Goal: Information Seeking & Learning: Understand process/instructions

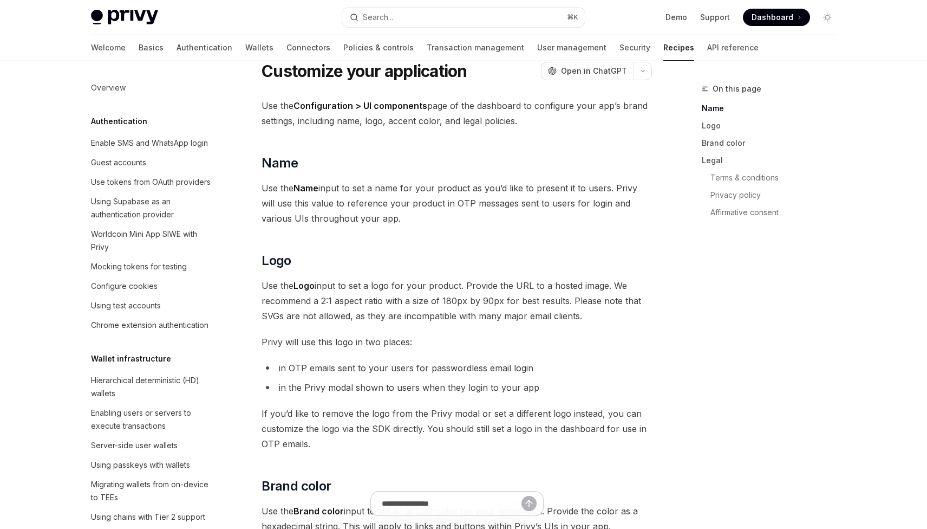
scroll to position [586, 0]
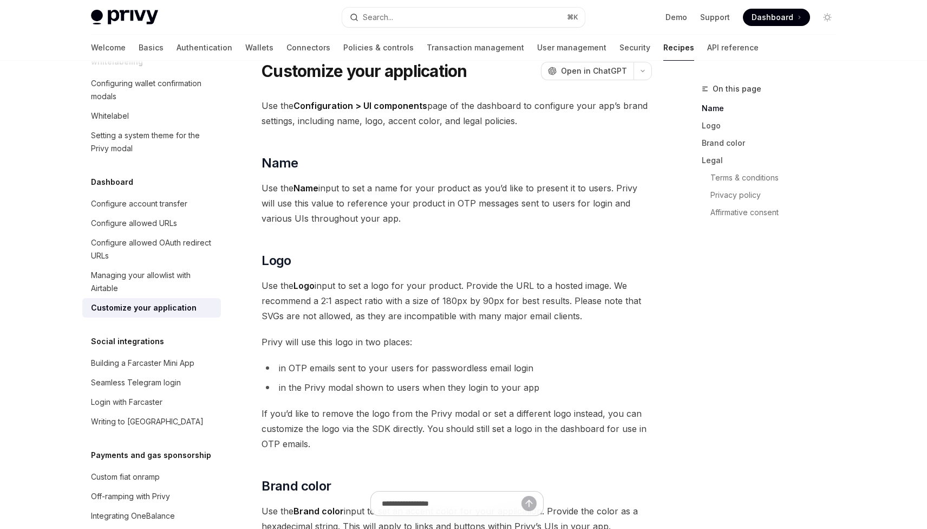
type textarea "*"
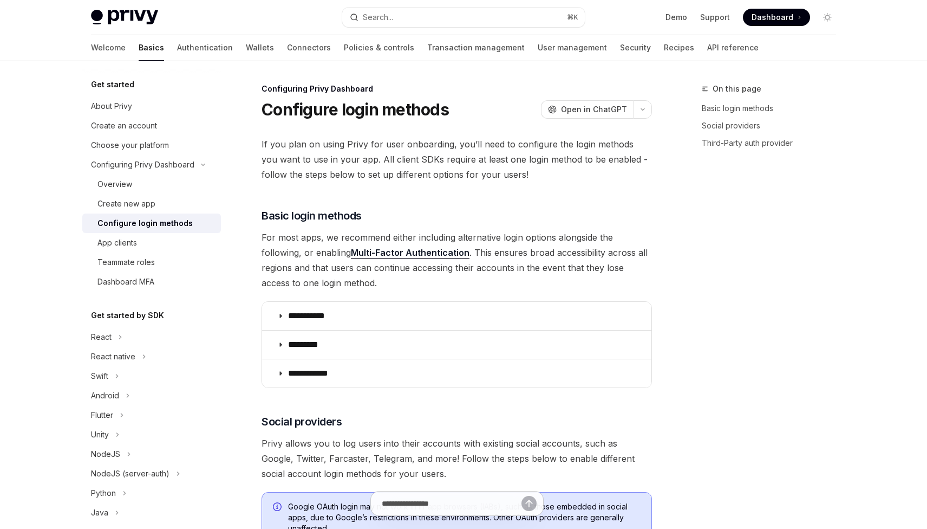
scroll to position [483, 0]
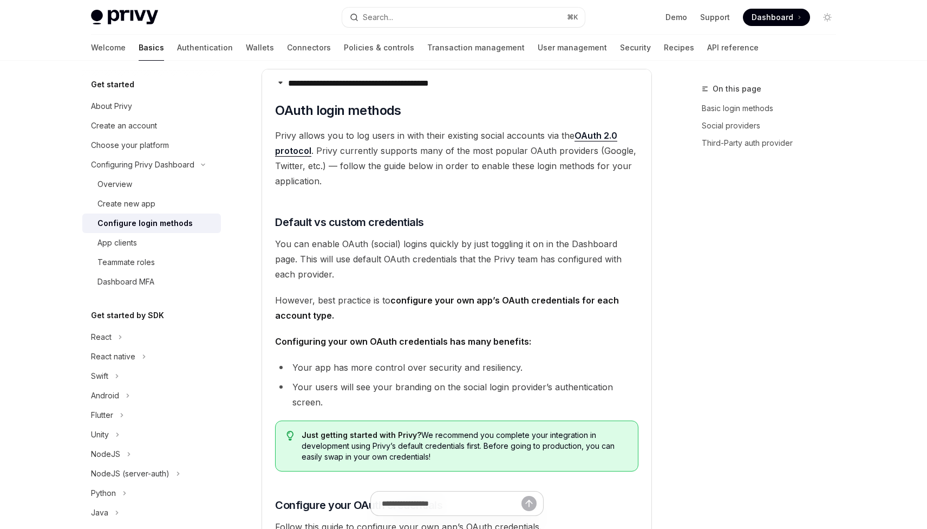
type textarea "*"
